Goal: Task Accomplishment & Management: Manage account settings

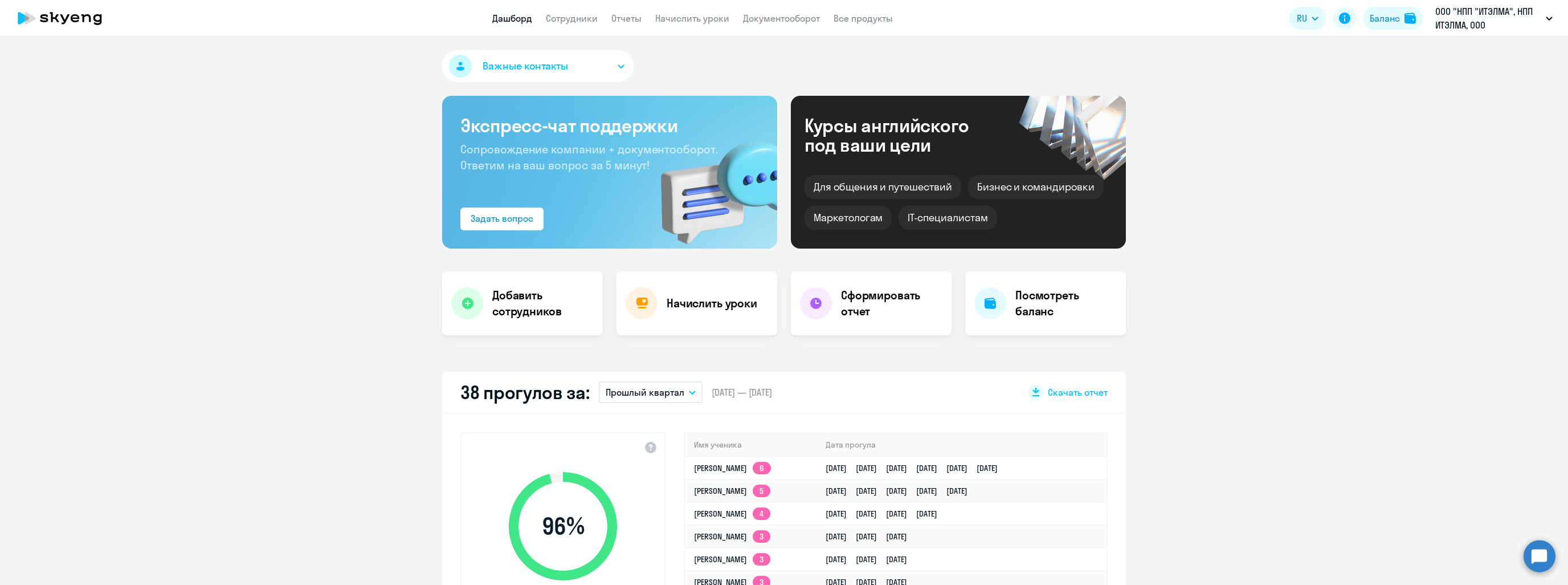
select select "30"
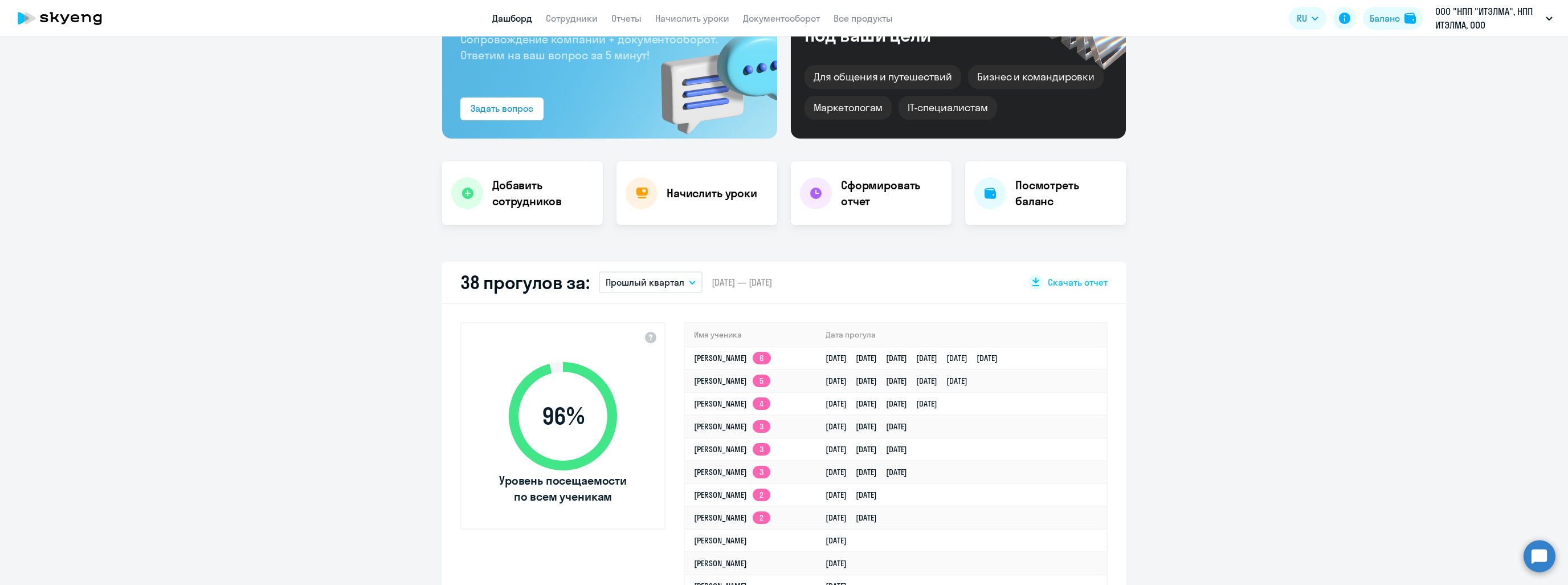
scroll to position [114, 0]
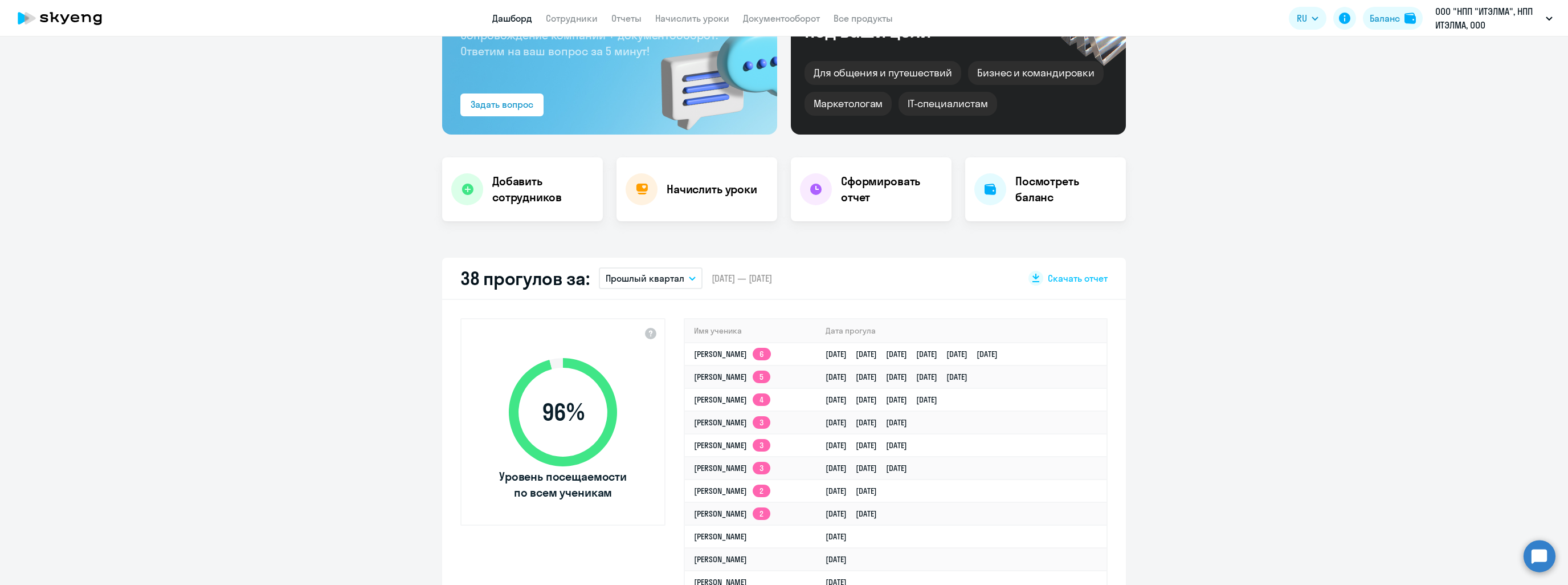
click at [660, 269] on button "Прошлый квартал" at bounding box center [651, 278] width 103 height 22
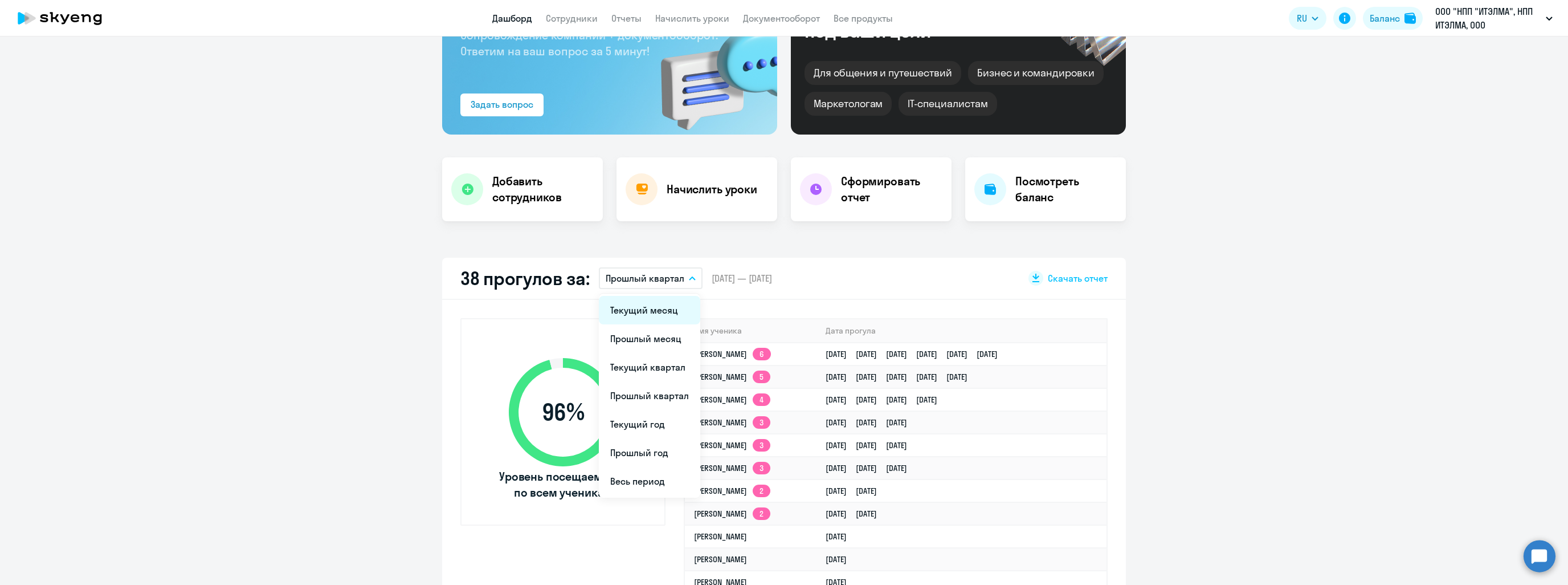
click at [651, 315] on li "Текущий месяц" at bounding box center [649, 310] width 101 height 28
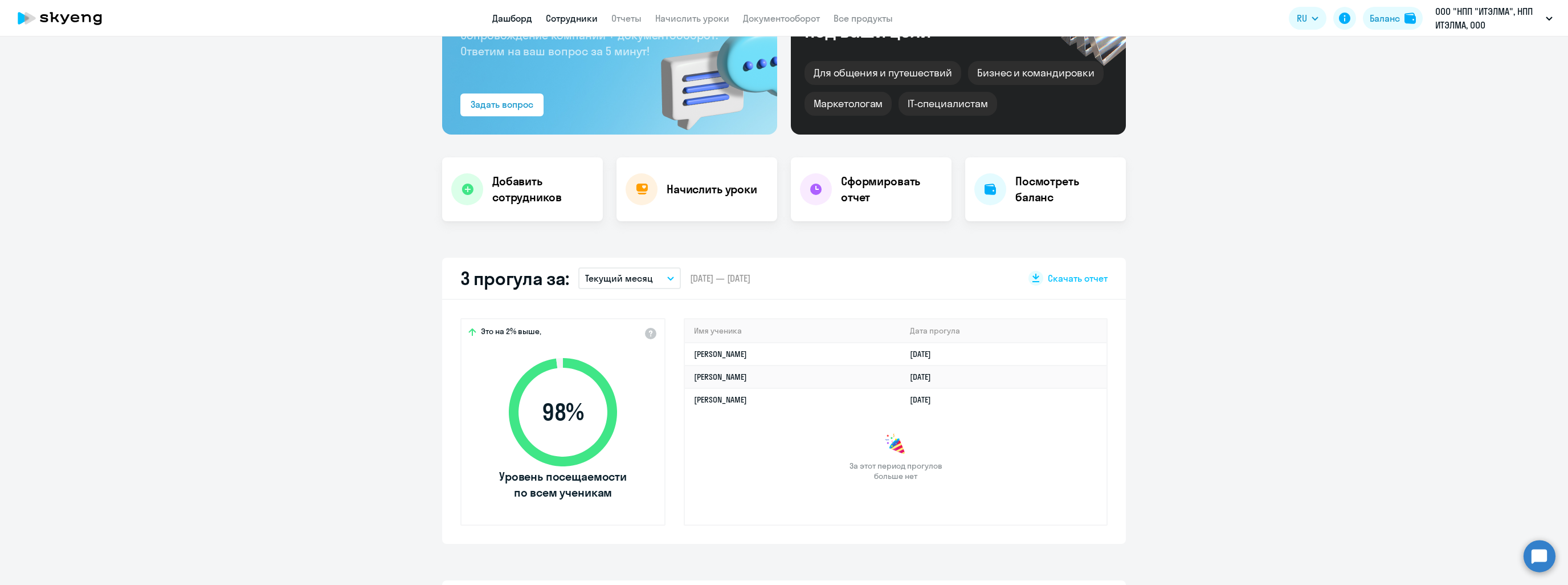
click at [564, 22] on link "Сотрудники" at bounding box center [571, 18] width 52 height 11
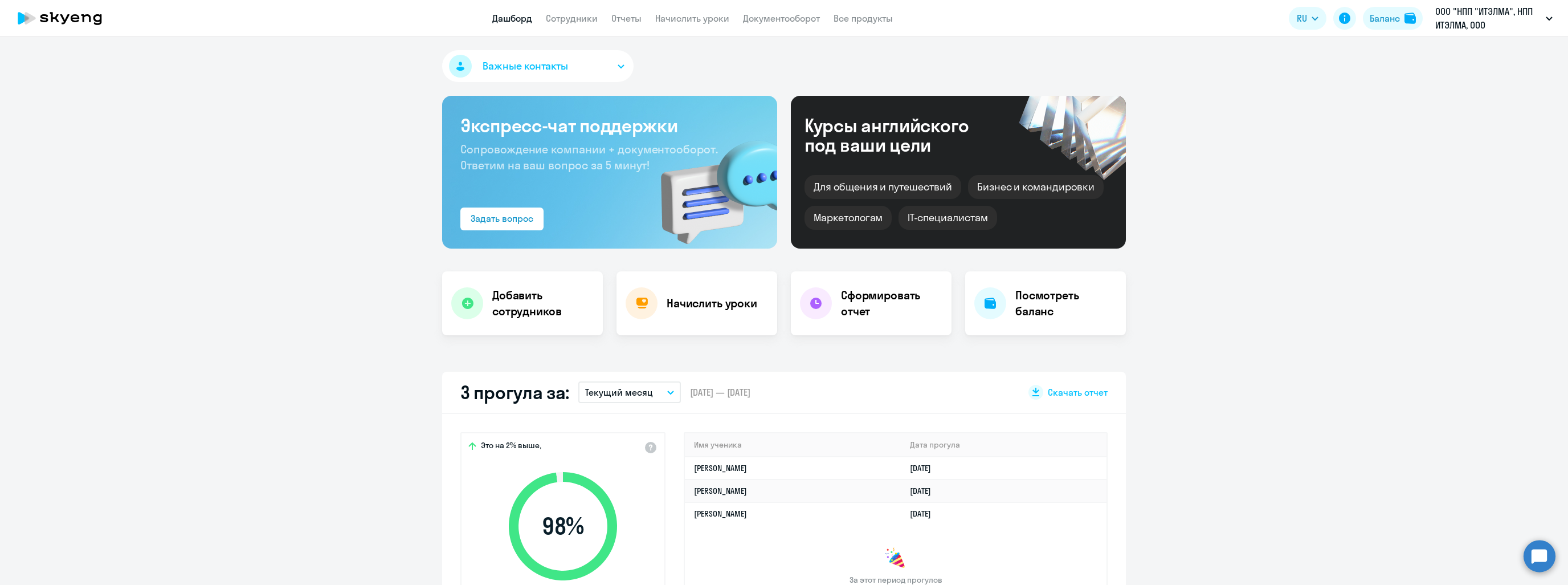
select select "30"
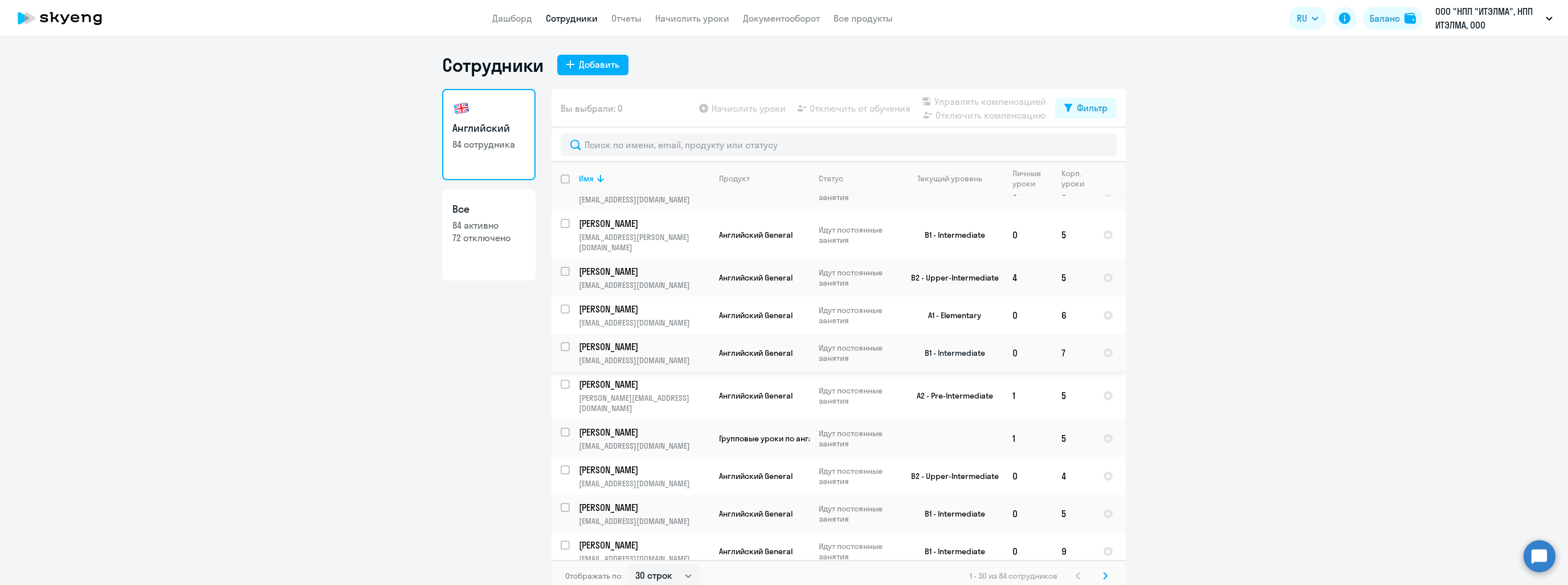
scroll to position [627, 0]
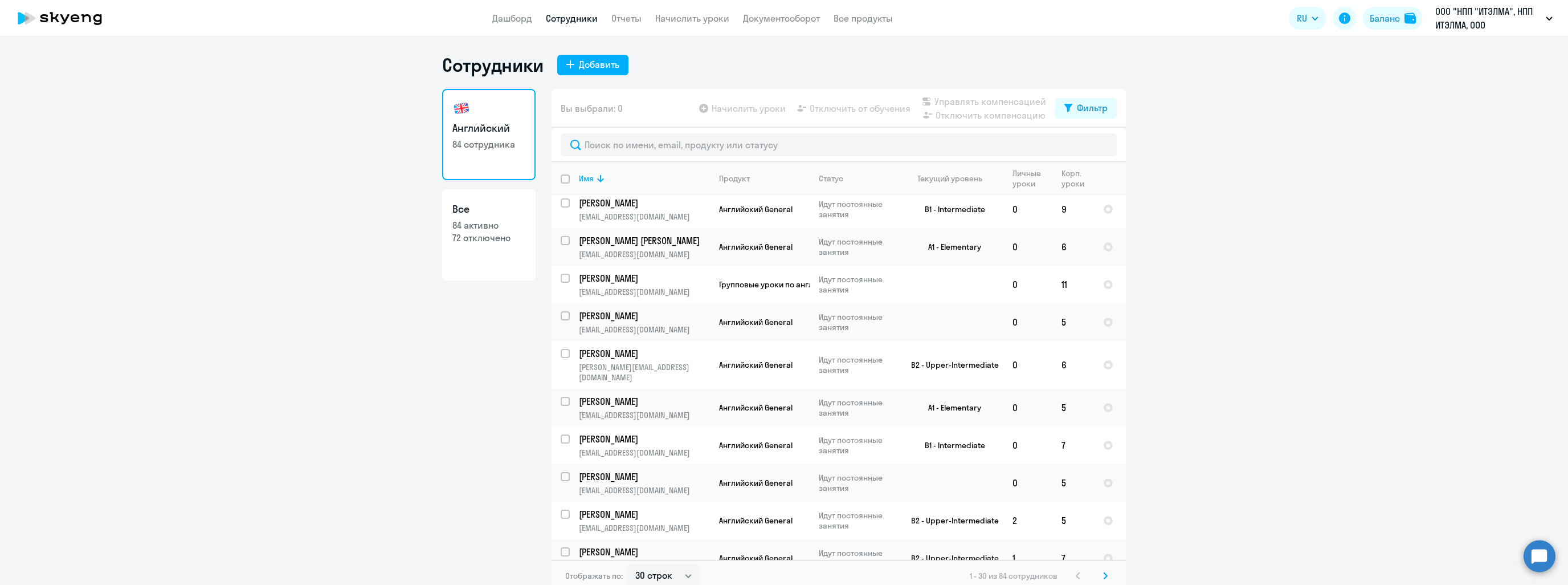
click at [1107, 578] on svg-icon at bounding box center [1105, 575] width 13 height 13
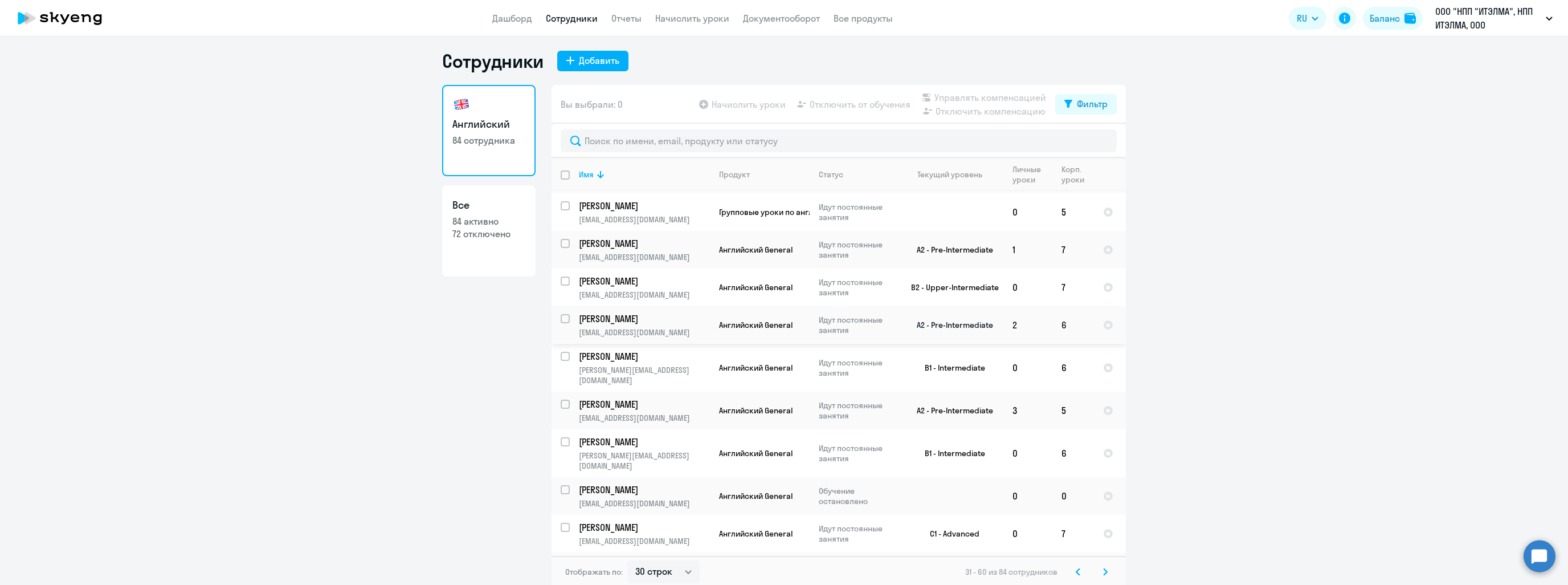
scroll to position [7, 0]
click at [1104, 566] on icon at bounding box center [1105, 569] width 4 height 6
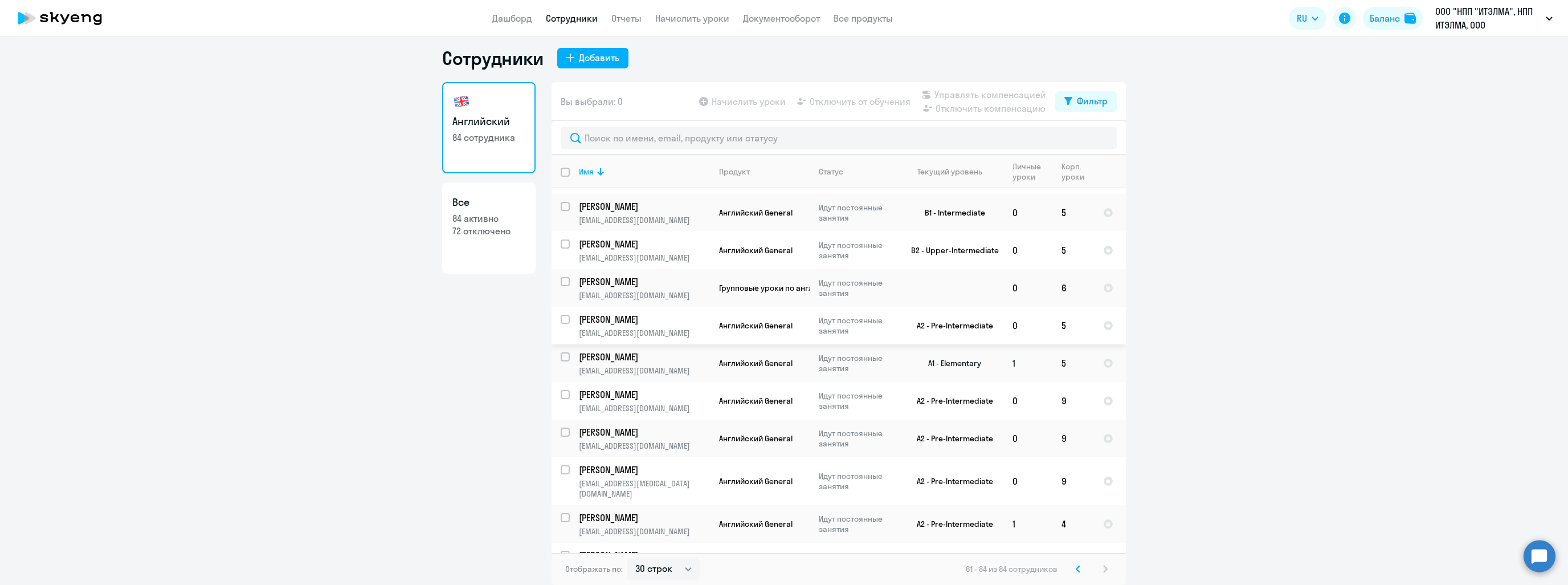
scroll to position [544, 0]
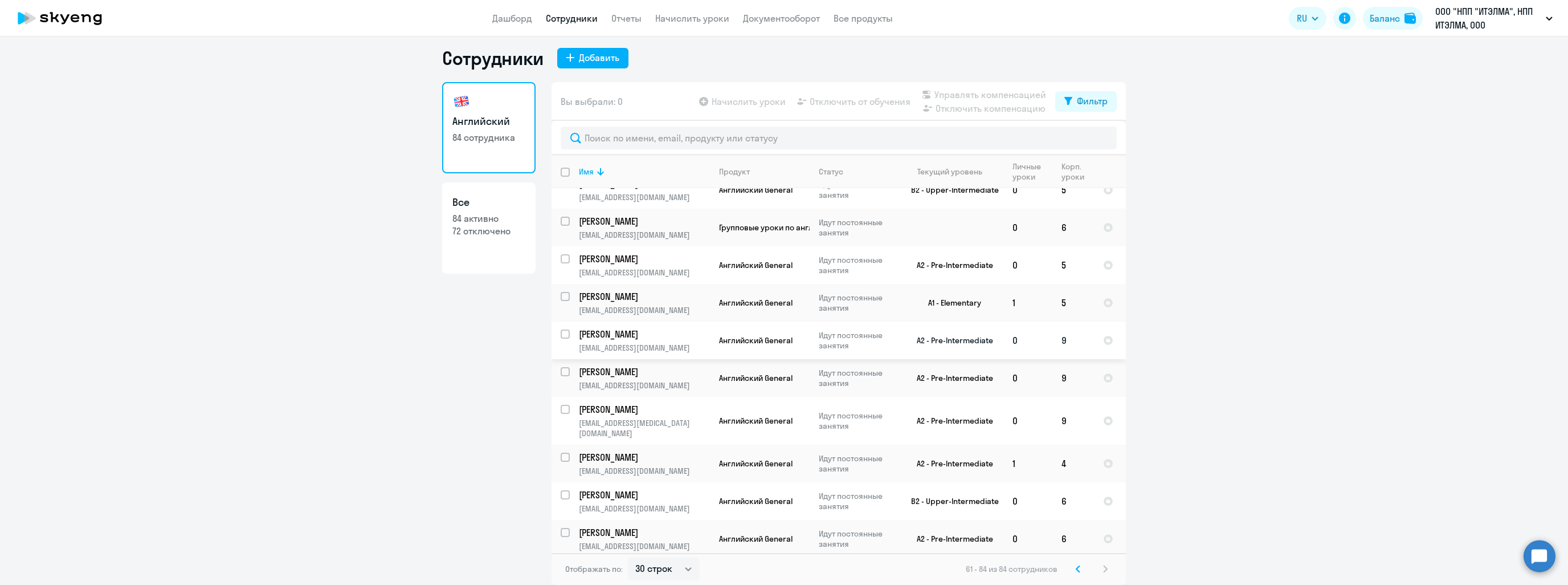
click at [675, 340] on p "[PERSON_NAME]" at bounding box center [643, 334] width 129 height 13
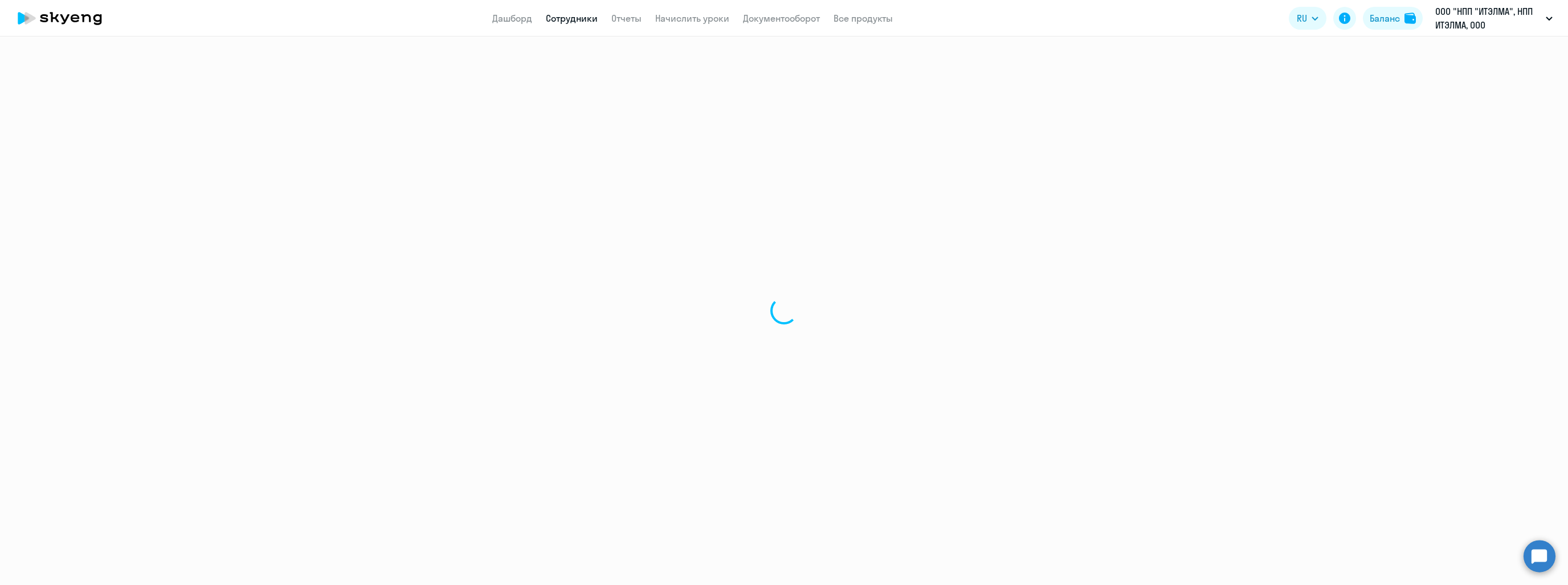
select select "english"
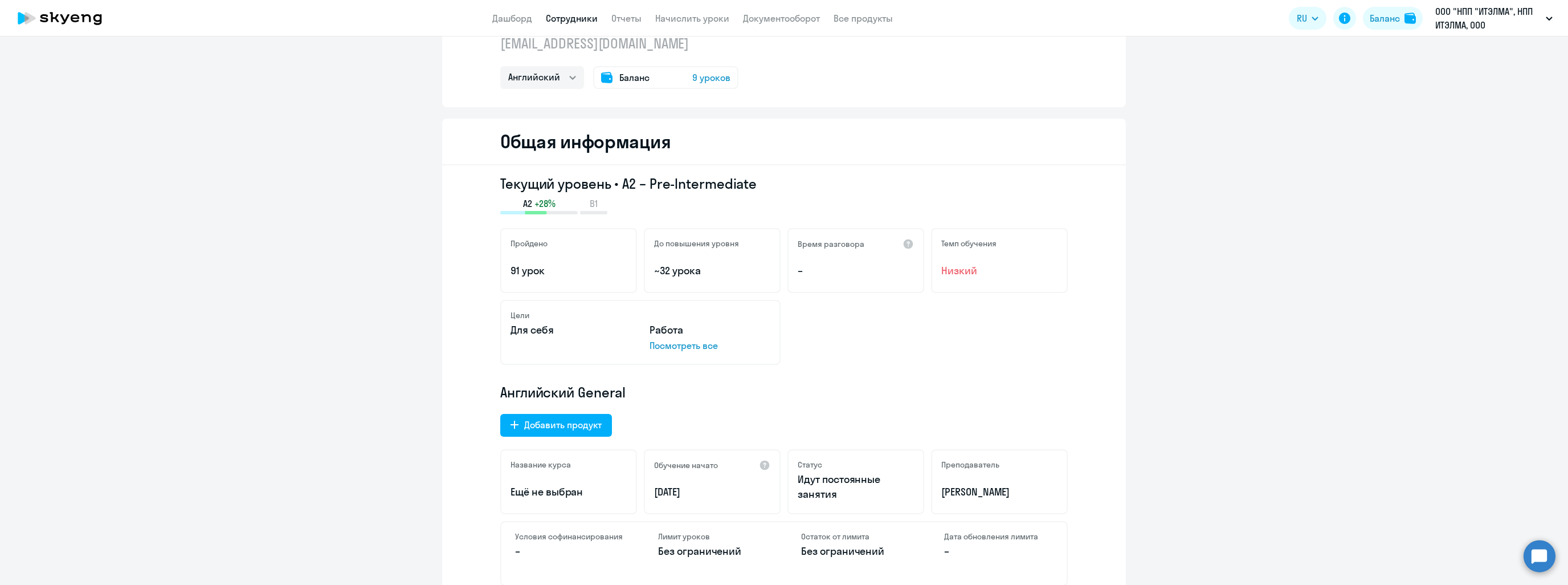
scroll to position [57, 0]
click at [639, 21] on link "Отчеты" at bounding box center [626, 18] width 30 height 11
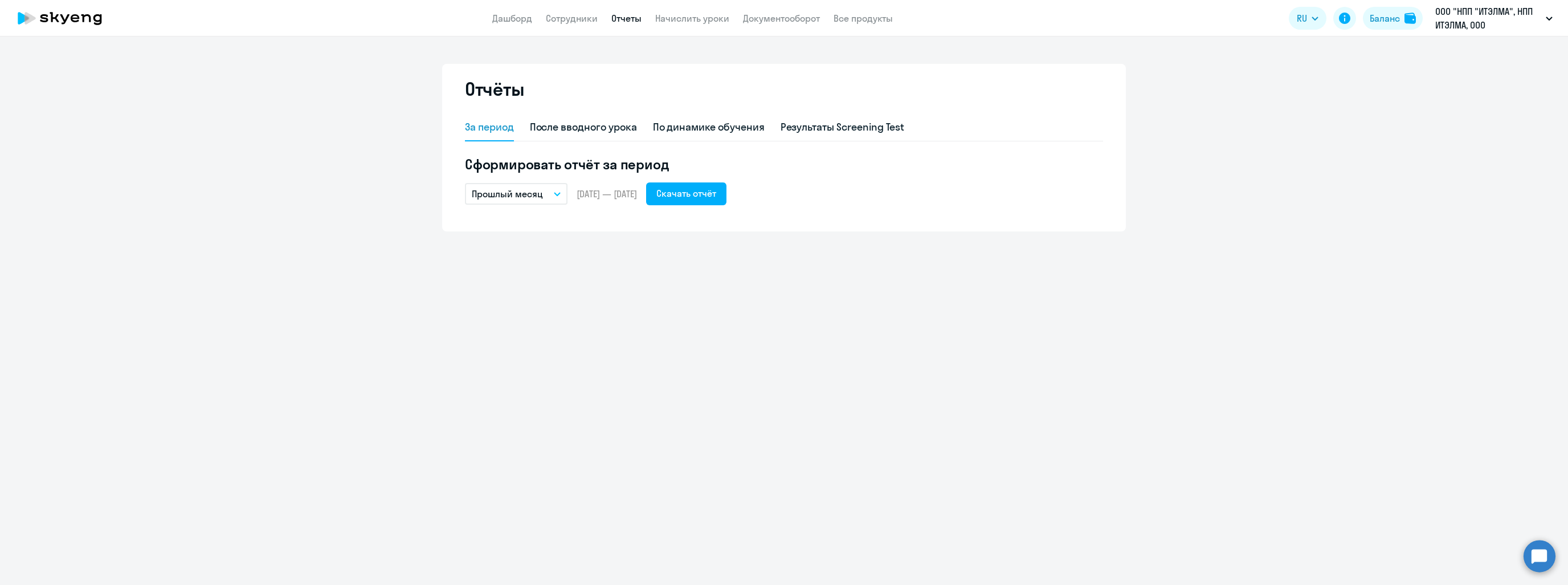
click at [525, 191] on p "Прошлый месяц" at bounding box center [507, 194] width 71 height 13
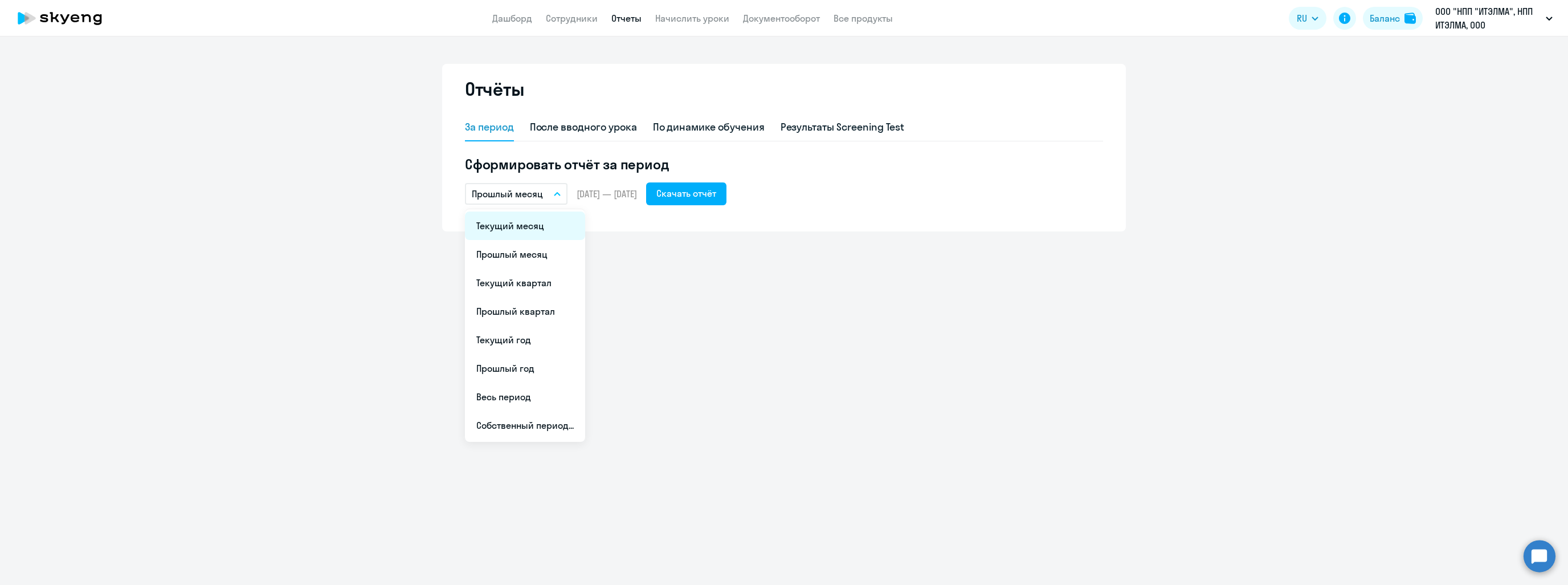
click at [526, 216] on li "Текущий месяц" at bounding box center [525, 225] width 121 height 28
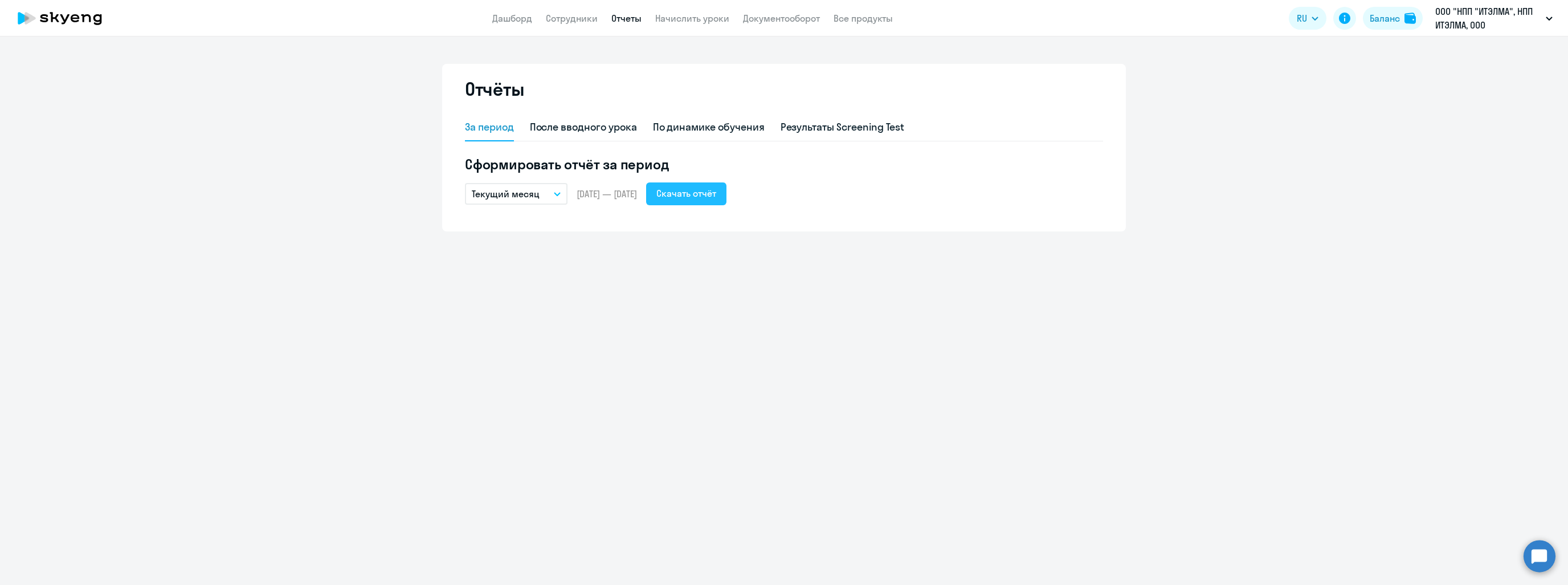
click at [711, 201] on button "Скачать отчёт" at bounding box center [686, 193] width 80 height 22
